Goal: Check status: Check status

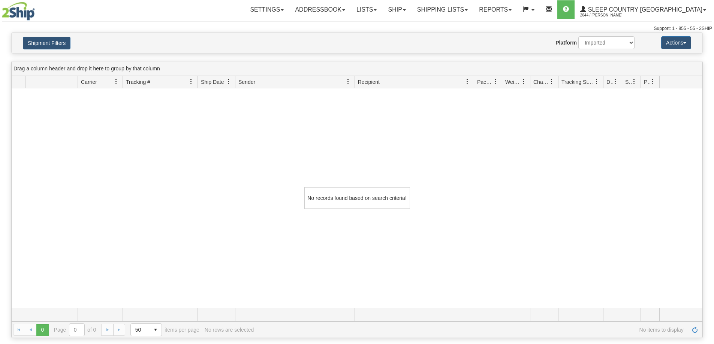
select select "1"
click at [473, 9] on link "Shipping lists" at bounding box center [442, 9] width 62 height 19
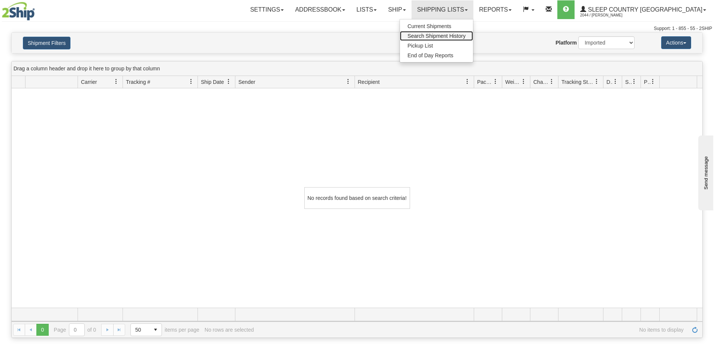
click at [465, 38] on span "Search Shipment History" at bounding box center [436, 36] width 58 height 6
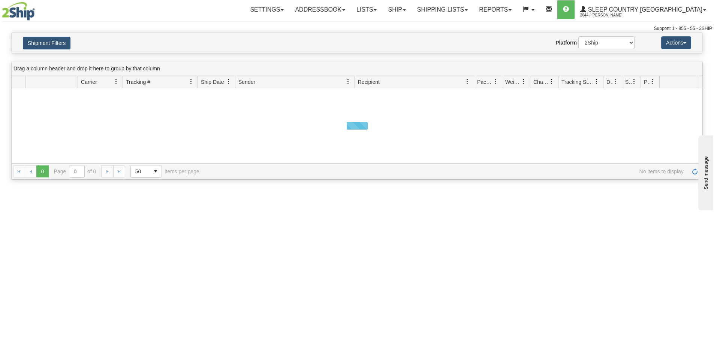
click at [43, 40] on button "Shipment Filters" at bounding box center [47, 43] width 48 height 13
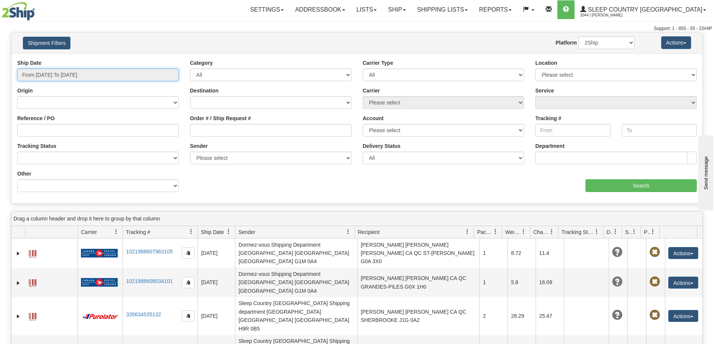
click at [41, 75] on input "From [DATE] To [DATE]" at bounding box center [97, 75] width 161 height 13
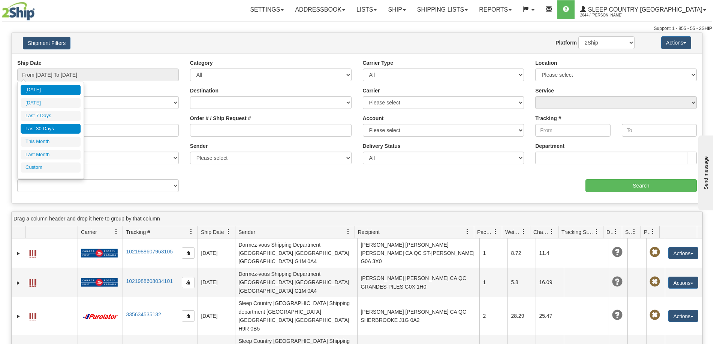
click at [36, 125] on li "Last 30 Days" at bounding box center [51, 129] width 60 height 10
type input "From [DATE] To [DATE]"
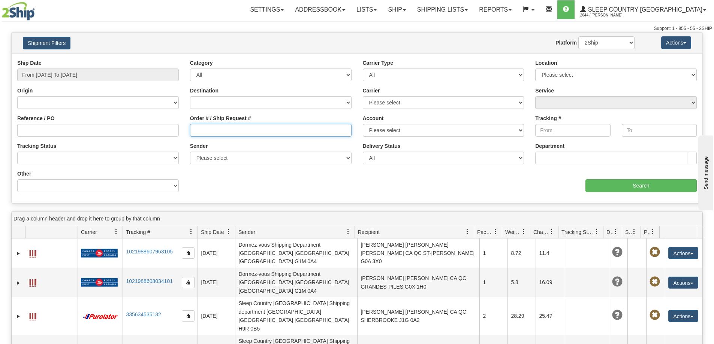
click at [205, 128] on input "Order # / Ship Request #" at bounding box center [270, 130] width 161 height 13
paste input "9000H971718"
type input "9000H971718"
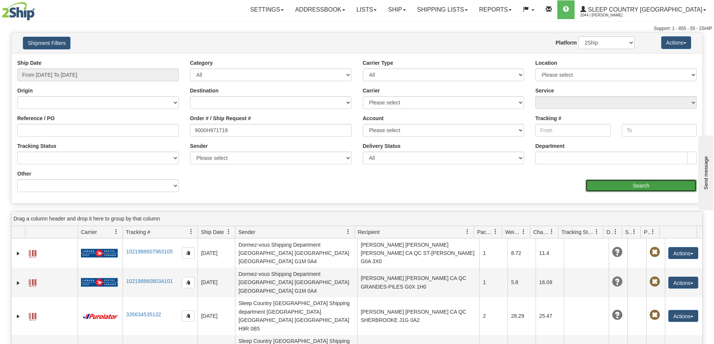
click at [632, 188] on input "Search" at bounding box center [640, 185] width 111 height 13
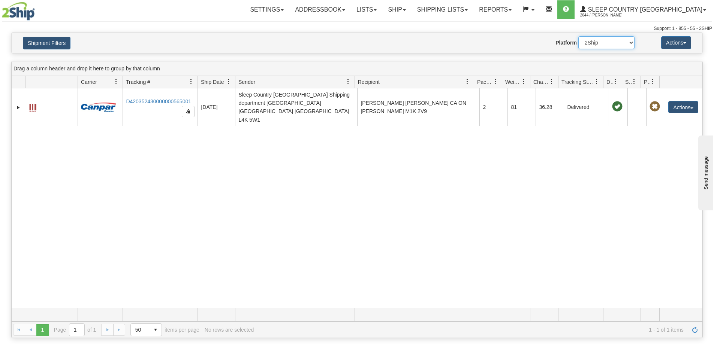
click at [610, 45] on select "2Ship Imported" at bounding box center [606, 42] width 56 height 13
click at [578, 36] on select "2Ship Imported" at bounding box center [606, 42] width 56 height 13
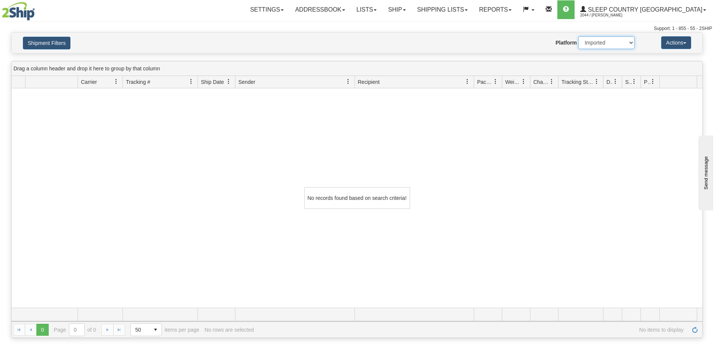
click at [601, 45] on select "2Ship Imported" at bounding box center [606, 42] width 56 height 13
select select "0"
click at [578, 36] on select "2Ship Imported" at bounding box center [606, 42] width 56 height 13
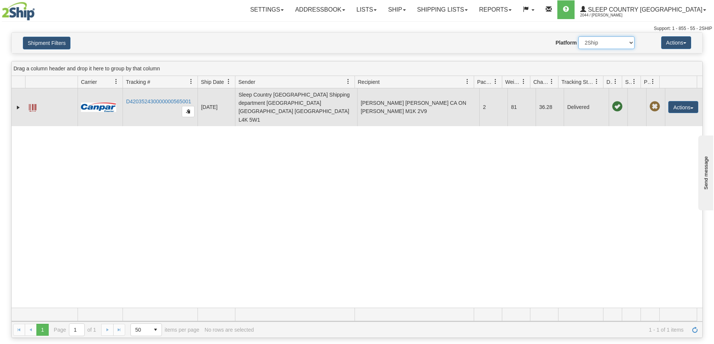
click at [33, 104] on span at bounding box center [32, 107] width 7 height 7
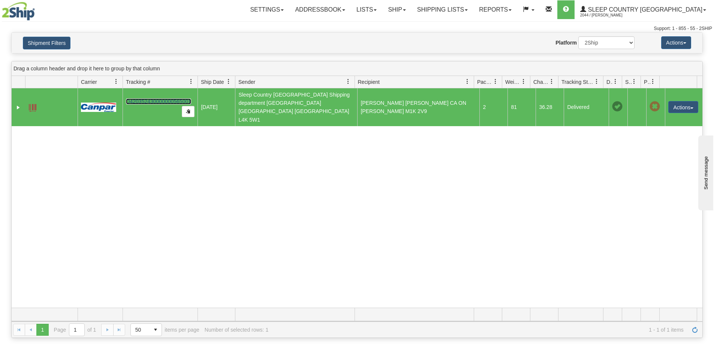
click at [148, 99] on link "D420352430000000565001" at bounding box center [158, 102] width 65 height 6
